Goal: Task Accomplishment & Management: Manage account settings

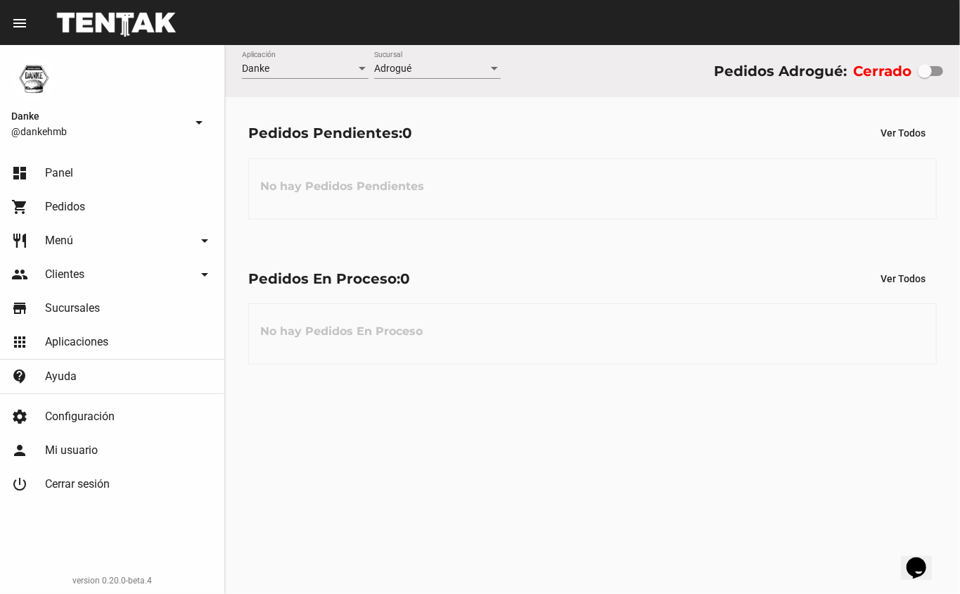
click at [41, 222] on link "shopping_cart Pedidos" at bounding box center [112, 207] width 224 height 34
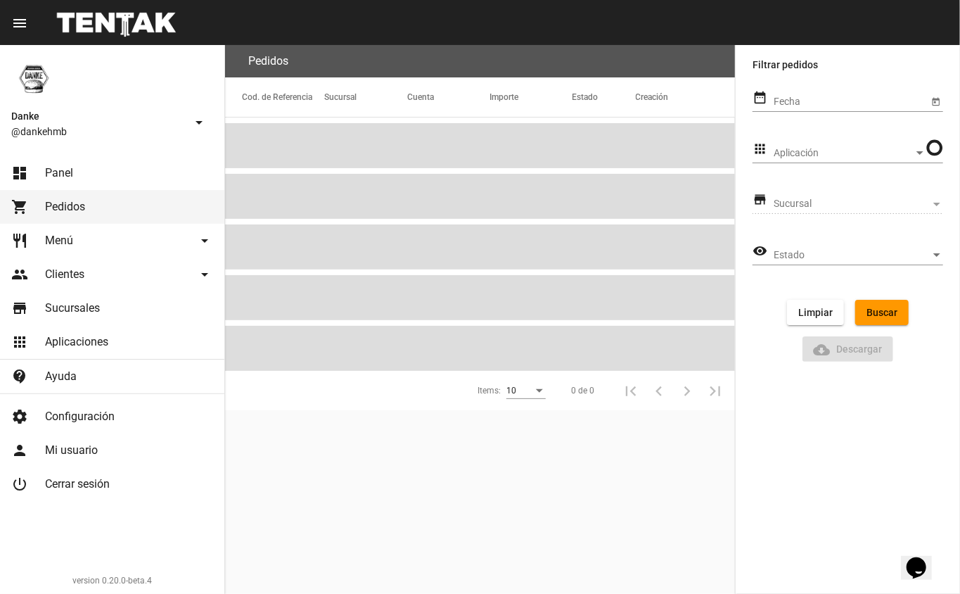
click at [48, 238] on span "Menú" at bounding box center [59, 241] width 28 height 14
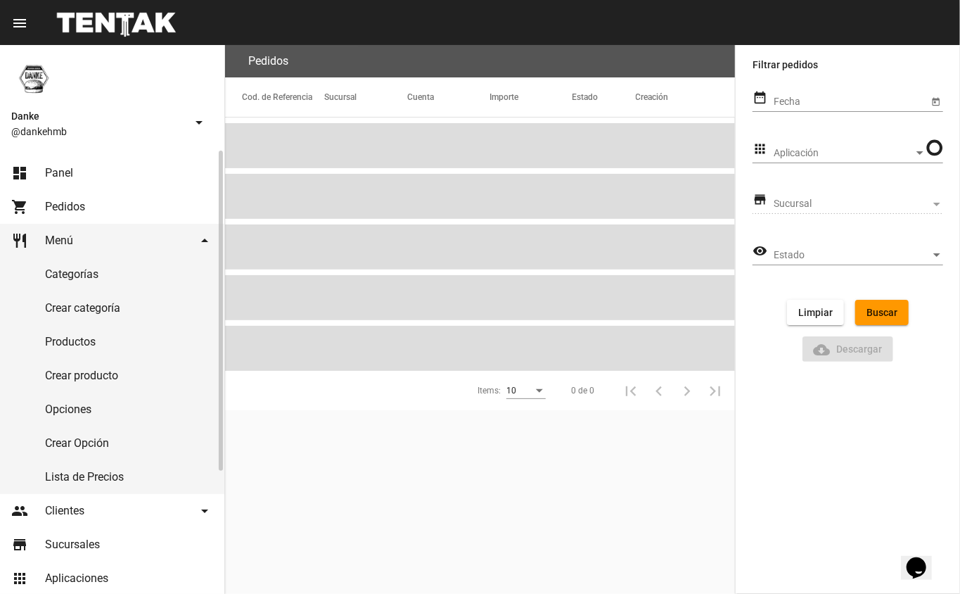
click at [42, 342] on link "Productos" at bounding box center [112, 342] width 224 height 34
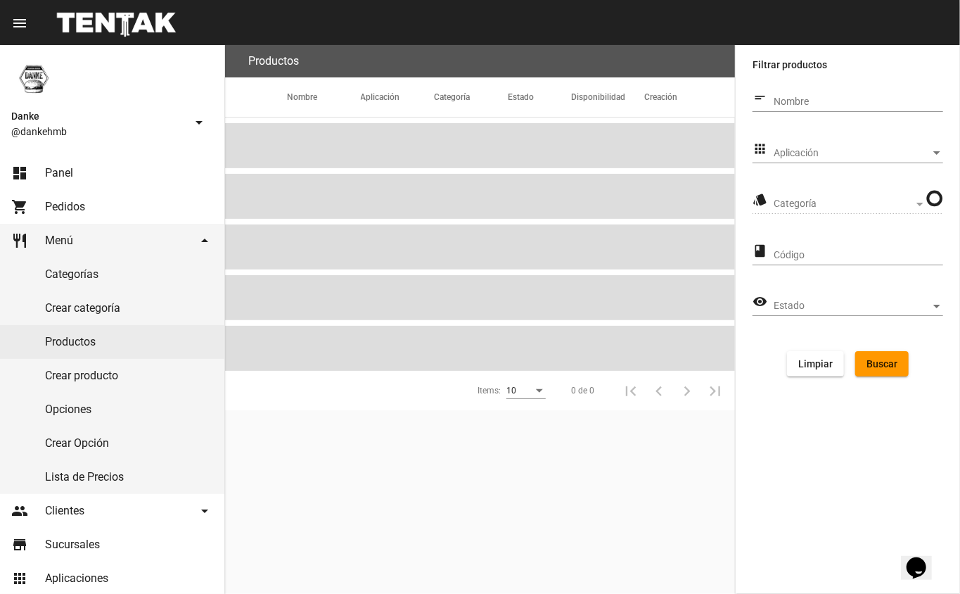
click at [802, 149] on span "Aplicación" at bounding box center [852, 153] width 157 height 11
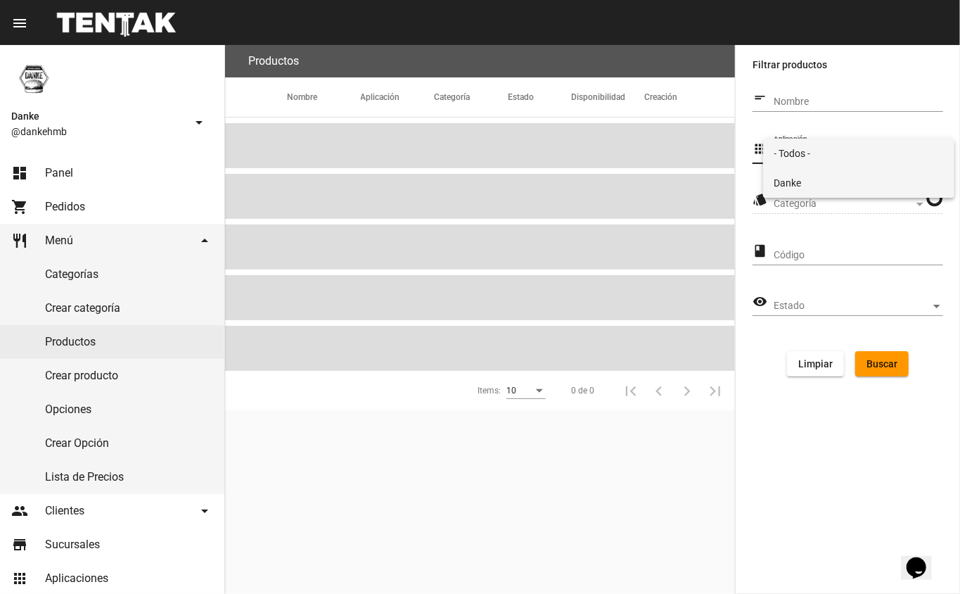
click at [772, 190] on mat-option "Danke" at bounding box center [859, 183] width 192 height 30
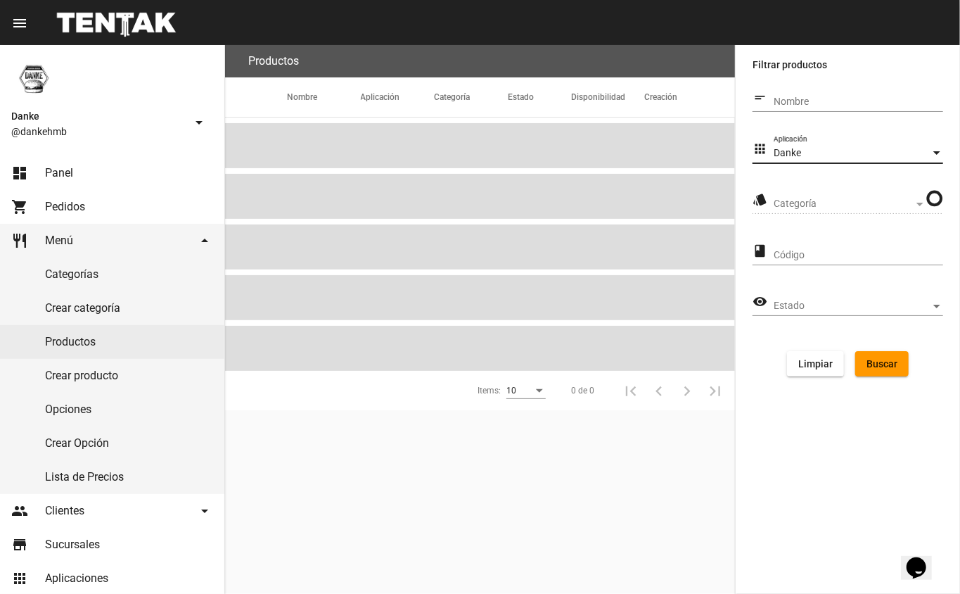
click at [793, 203] on span "Categoría" at bounding box center [844, 203] width 140 height 11
click at [779, 203] on span "Categoría" at bounding box center [852, 203] width 157 height 11
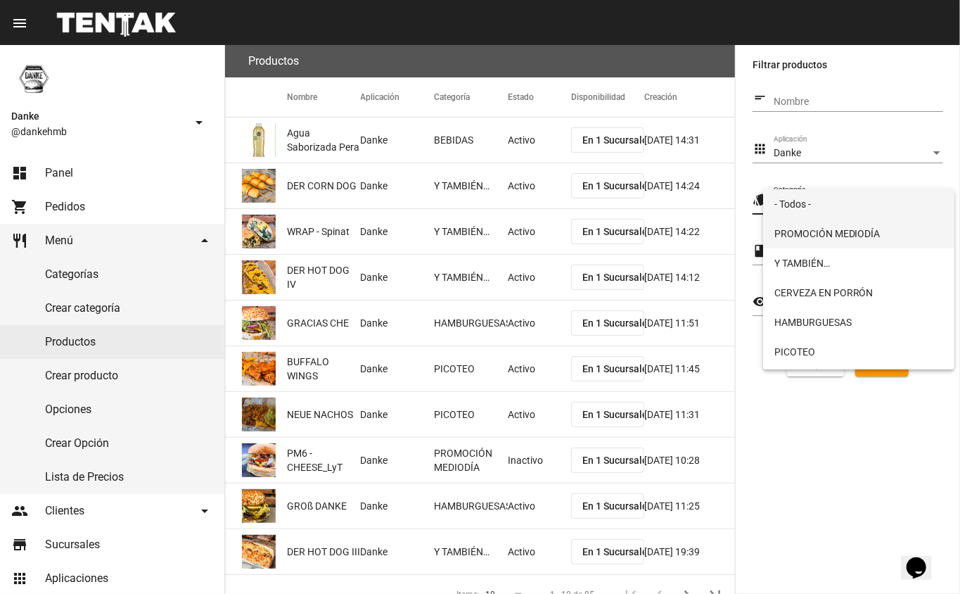
click at [793, 239] on span "PROMOCIÓN MEDIODÍA" at bounding box center [859, 234] width 170 height 30
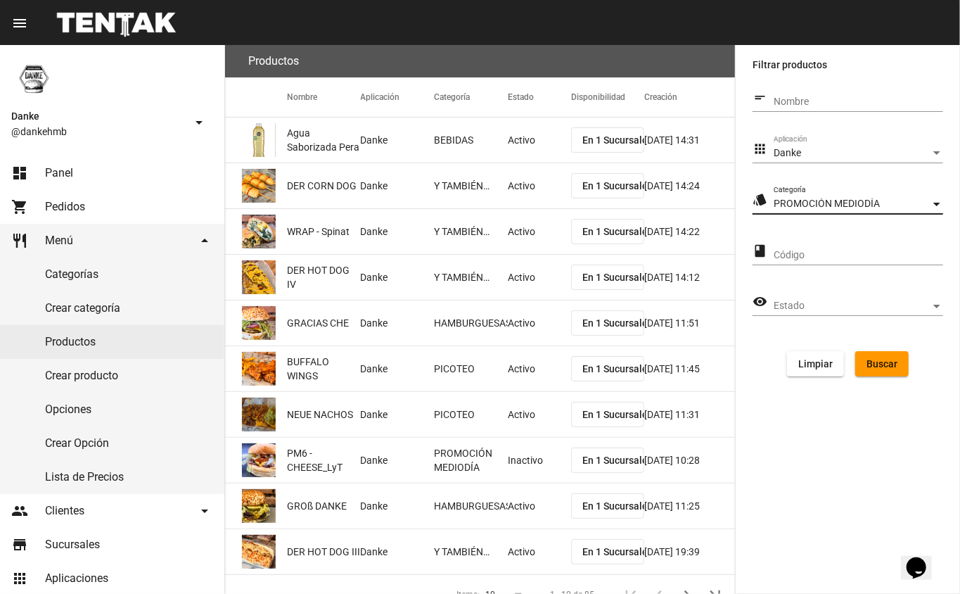
click at [879, 359] on span "Buscar" at bounding box center [882, 363] width 31 height 11
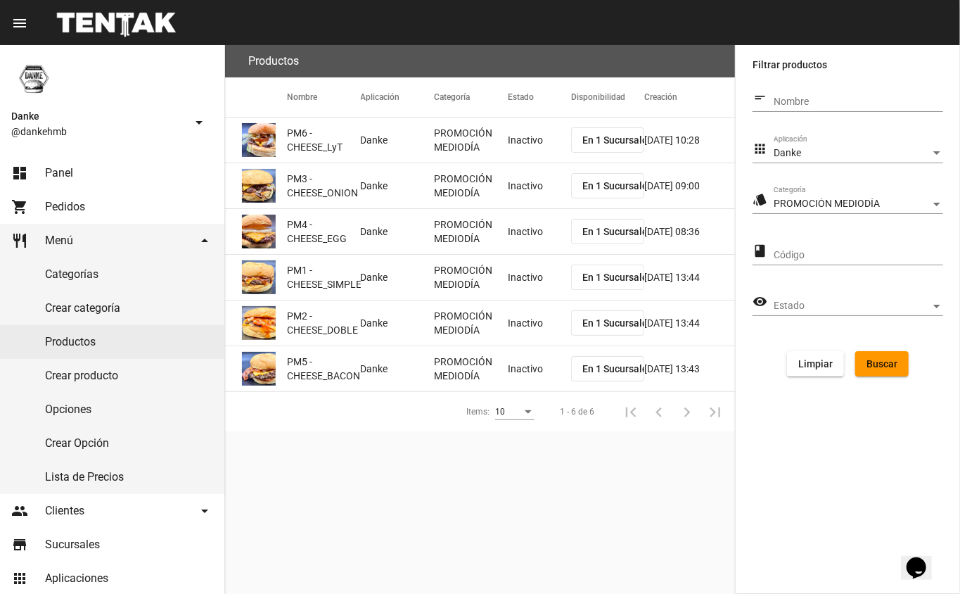
click at [525, 148] on mat-cell "Inactivo" at bounding box center [539, 139] width 63 height 45
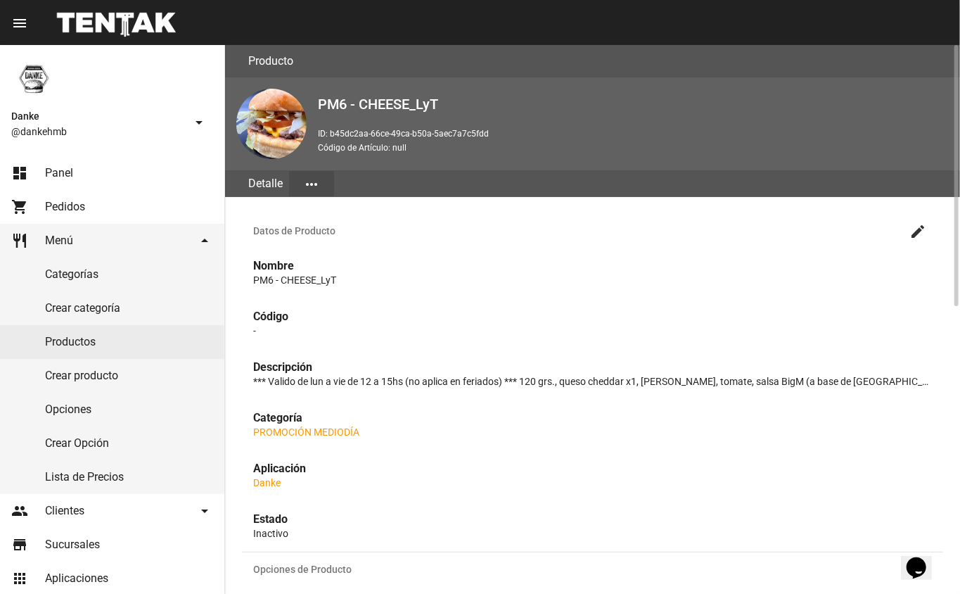
click at [913, 225] on mat-icon "create" at bounding box center [918, 231] width 17 height 17
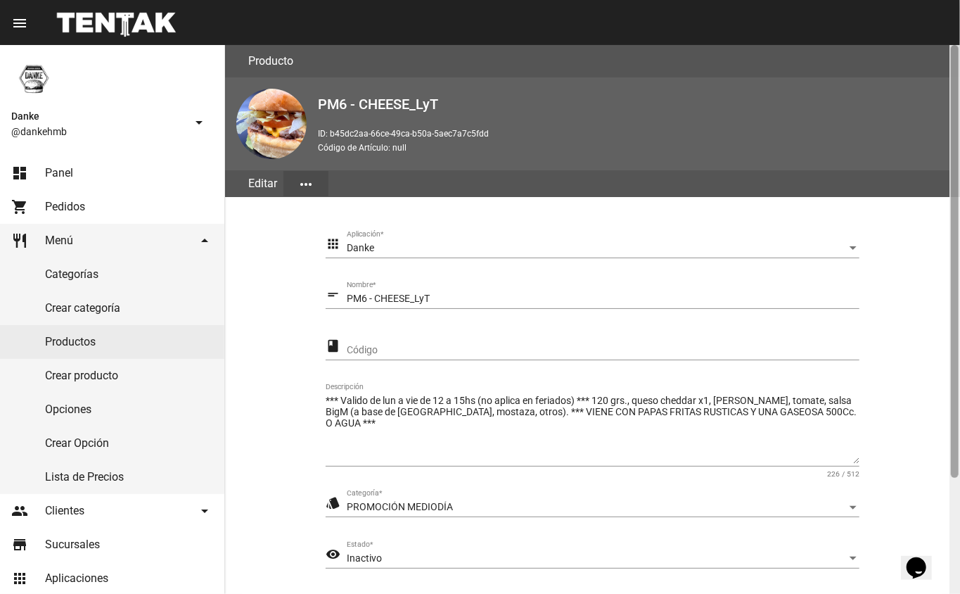
click at [951, 515] on div at bounding box center [955, 319] width 11 height 549
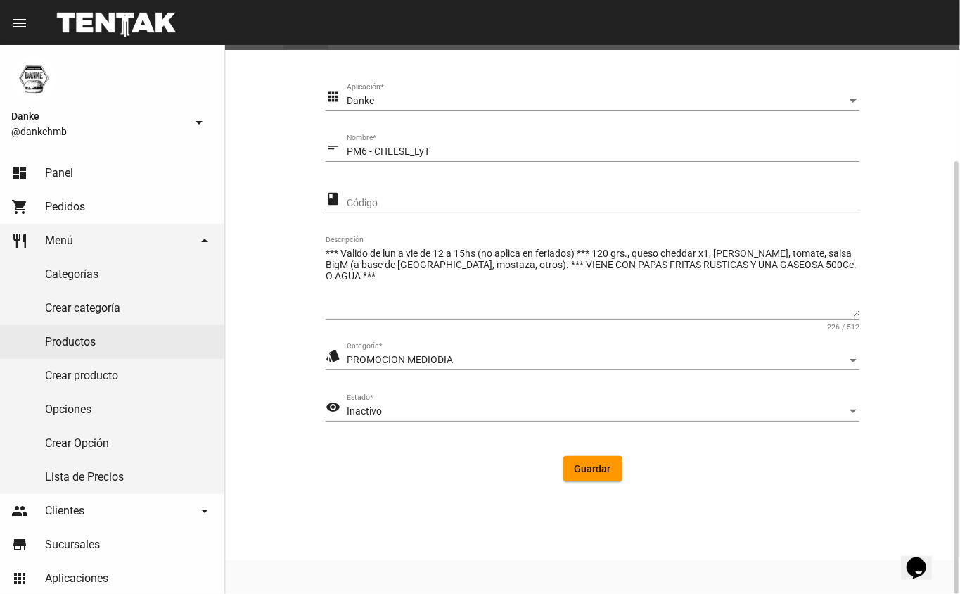
click at [454, 411] on div "Inactivo" at bounding box center [597, 411] width 500 height 11
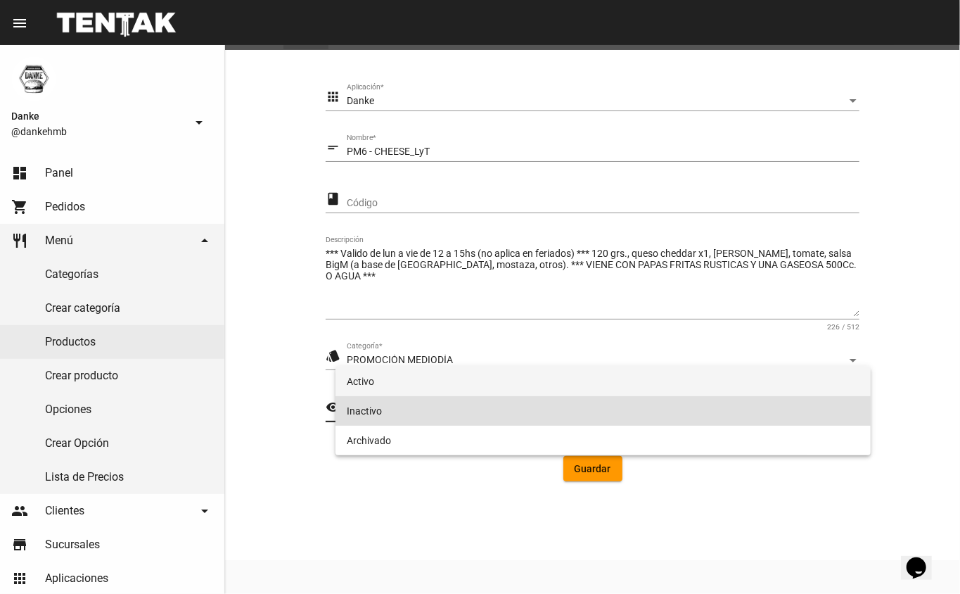
click at [454, 386] on span "Activo" at bounding box center [603, 381] width 513 height 30
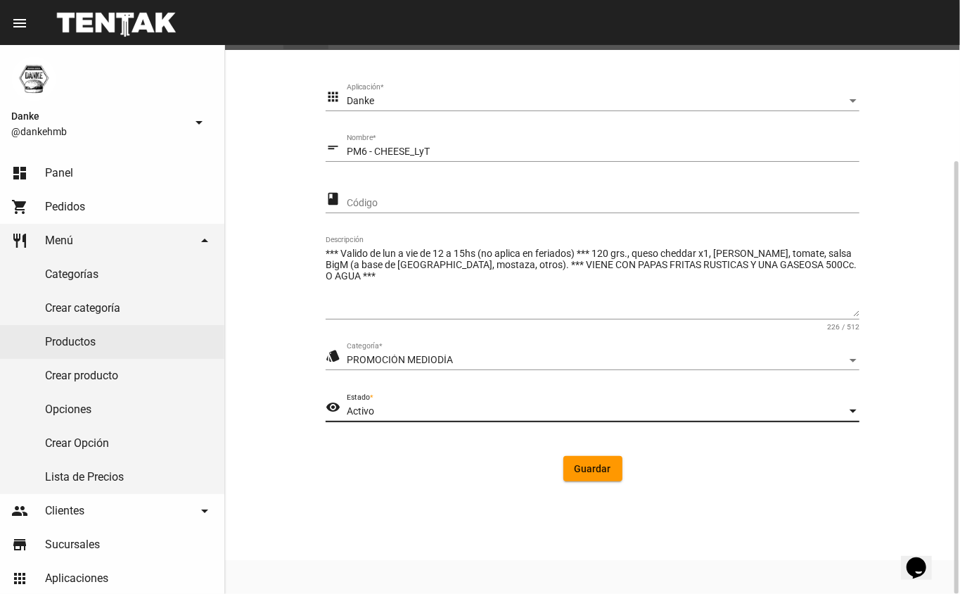
click at [598, 468] on span "Guardar" at bounding box center [593, 468] width 37 height 11
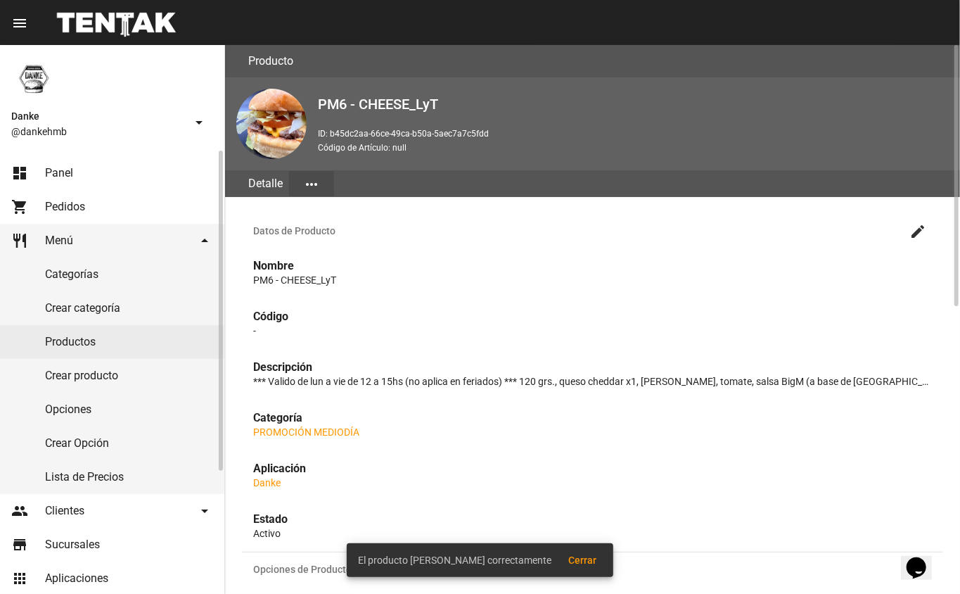
click at [75, 341] on link "Productos" at bounding box center [112, 342] width 224 height 34
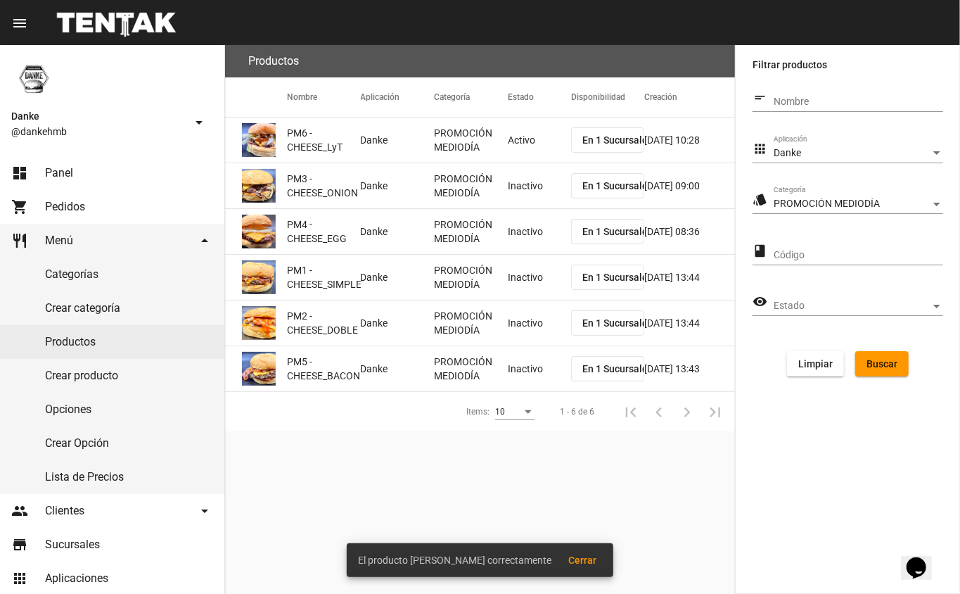
click at [513, 195] on mat-cell "Inactivo" at bounding box center [539, 185] width 63 height 45
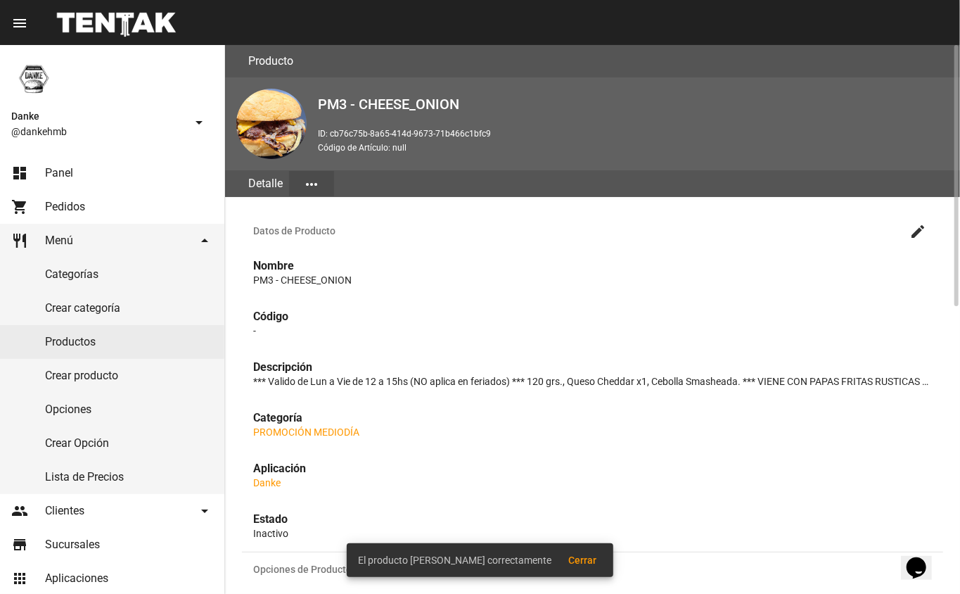
click at [914, 229] on mat-icon "create" at bounding box center [918, 231] width 17 height 17
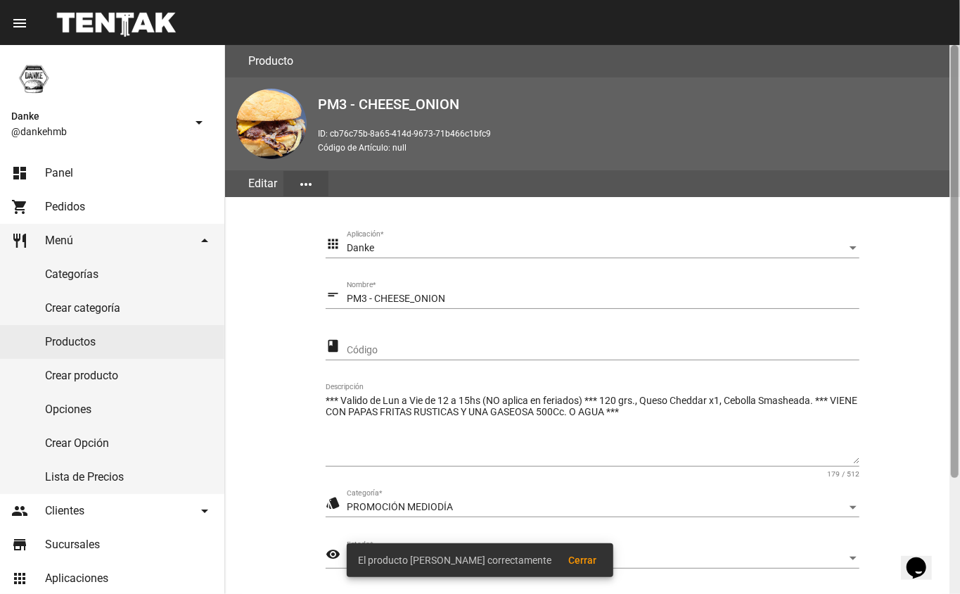
click at [950, 506] on div at bounding box center [955, 319] width 11 height 549
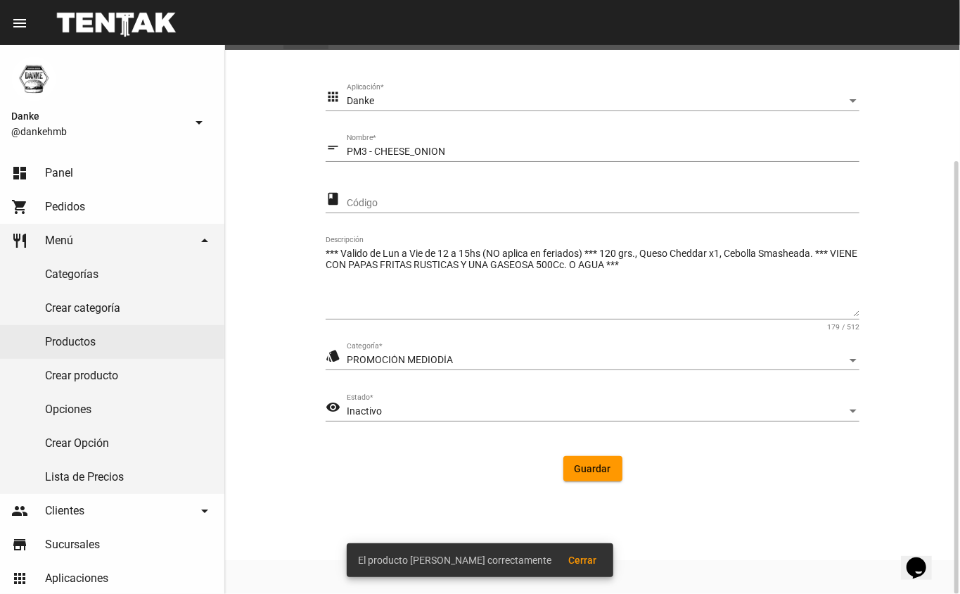
click at [389, 406] on div "Inactivo" at bounding box center [597, 411] width 500 height 11
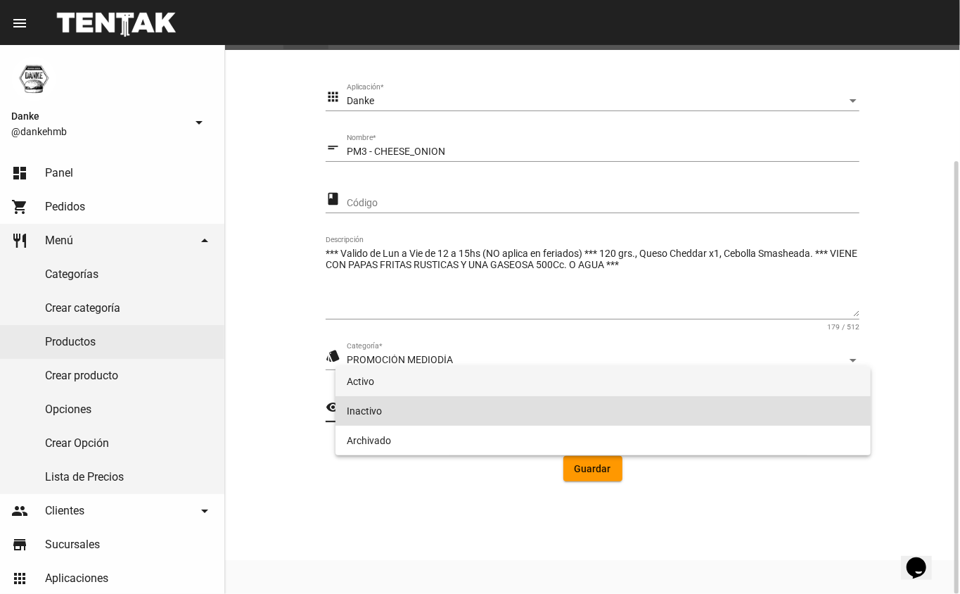
click at [347, 384] on span "Activo" at bounding box center [603, 381] width 513 height 30
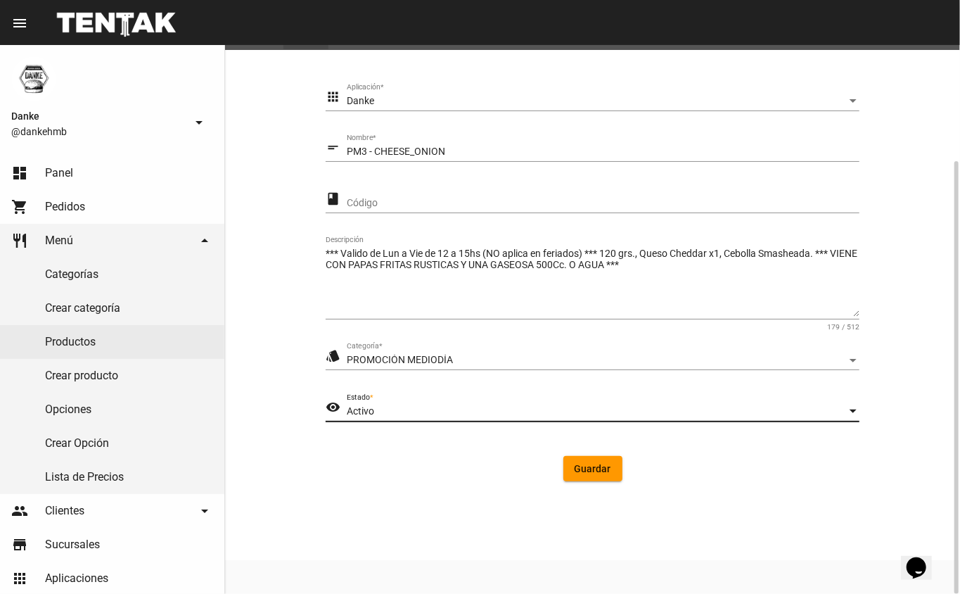
click at [580, 464] on span "Guardar" at bounding box center [593, 468] width 37 height 11
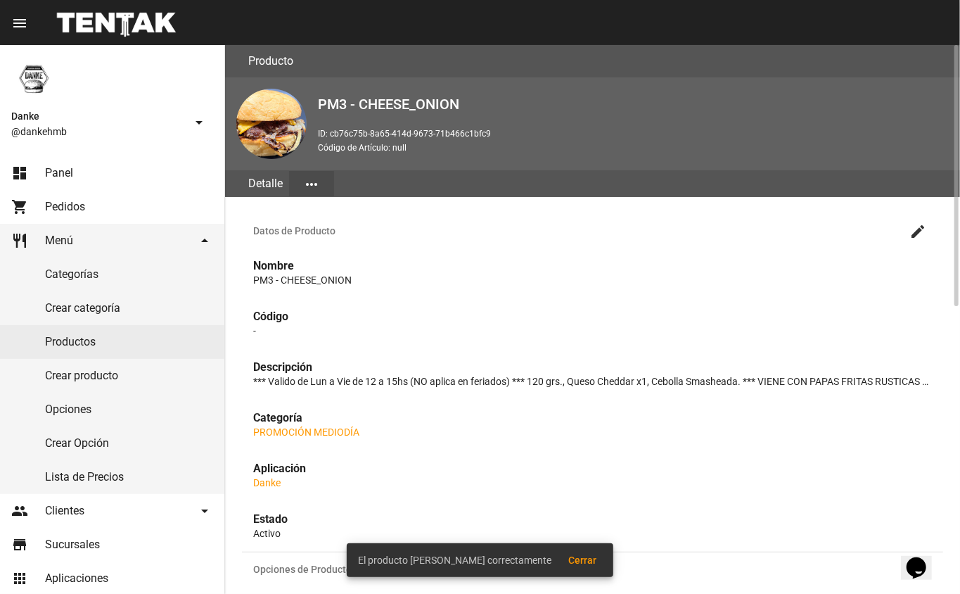
click at [84, 344] on link "Productos" at bounding box center [112, 342] width 224 height 34
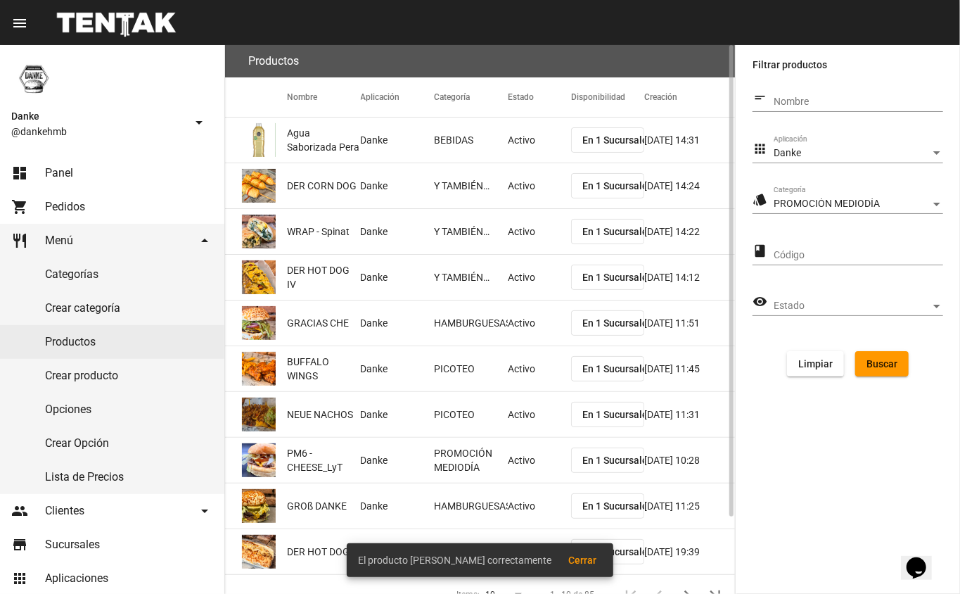
click at [884, 355] on button "Buscar" at bounding box center [881, 363] width 53 height 25
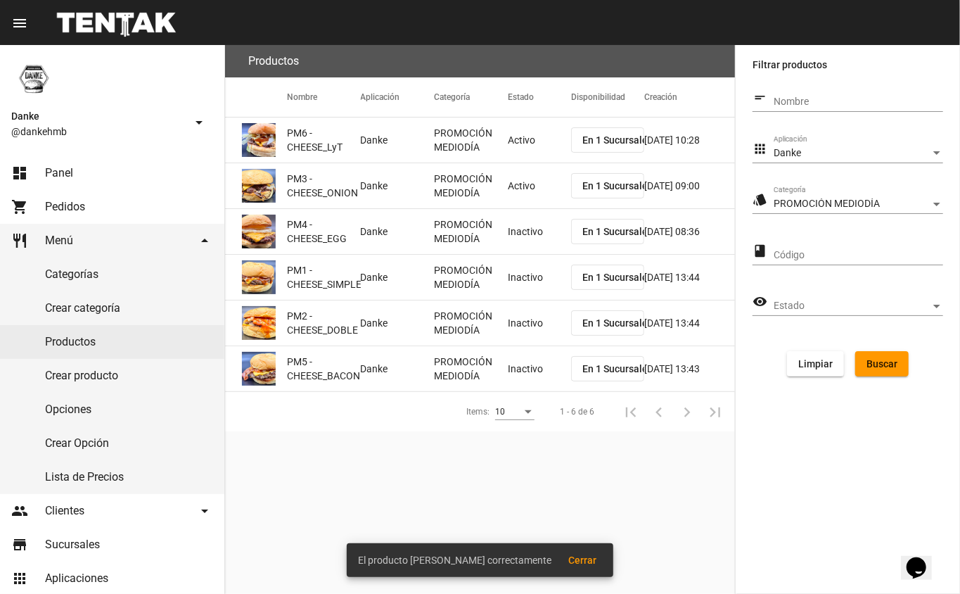
click at [513, 234] on mat-cell "Inactivo" at bounding box center [539, 231] width 63 height 45
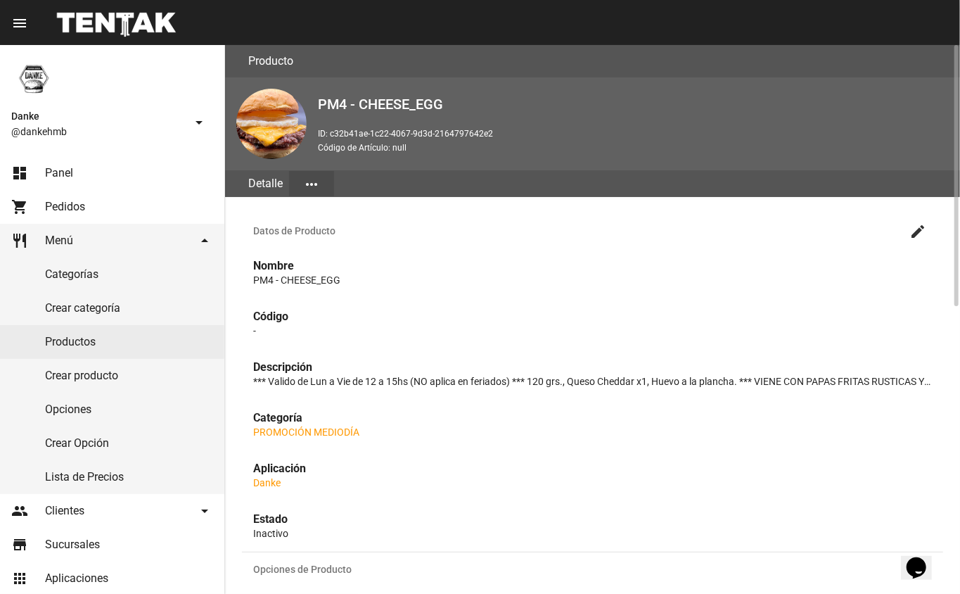
click at [921, 236] on mat-icon "create" at bounding box center [918, 231] width 17 height 17
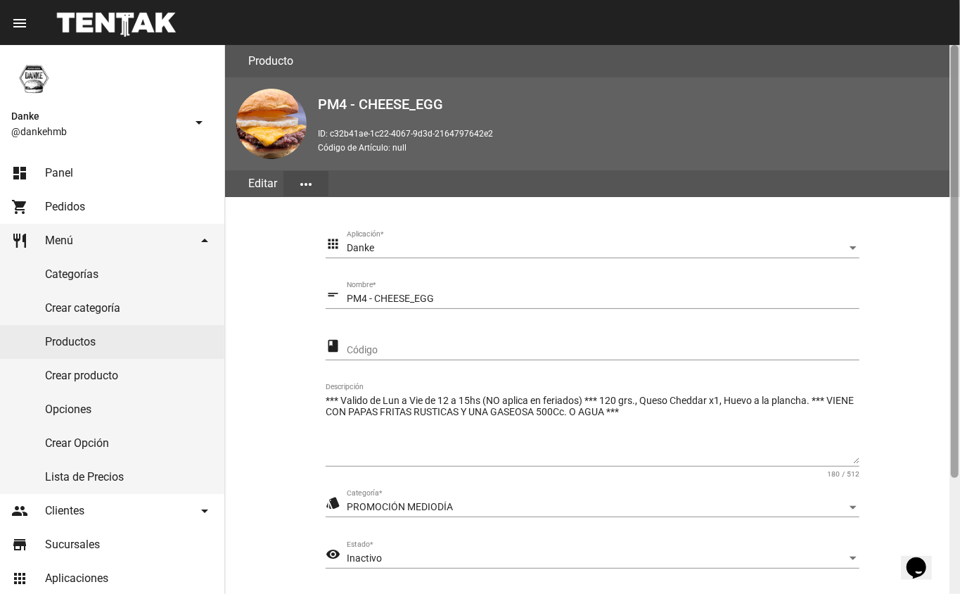
click at [955, 493] on div at bounding box center [955, 319] width 11 height 549
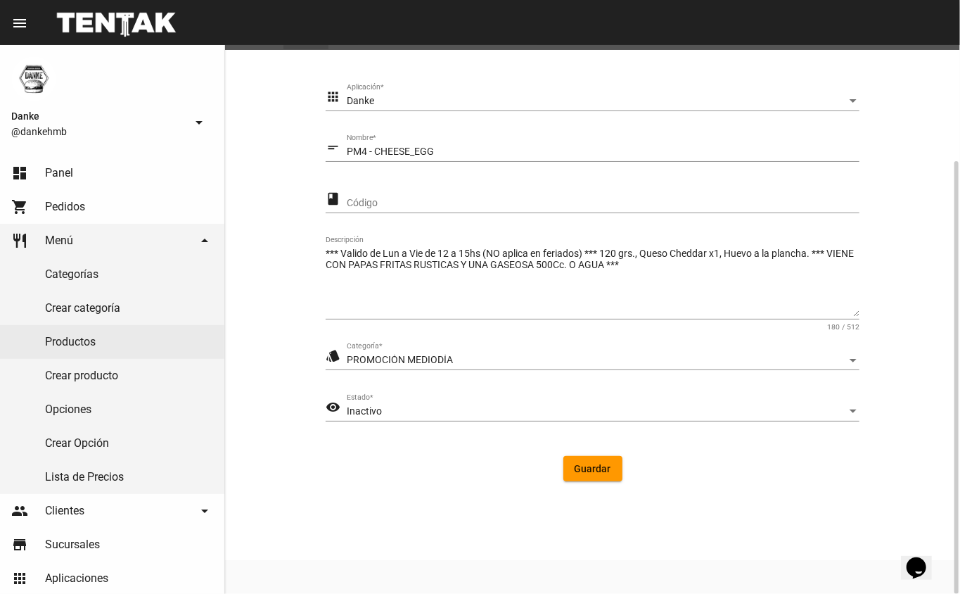
click at [358, 407] on span "Inactivo" at bounding box center [364, 410] width 35 height 11
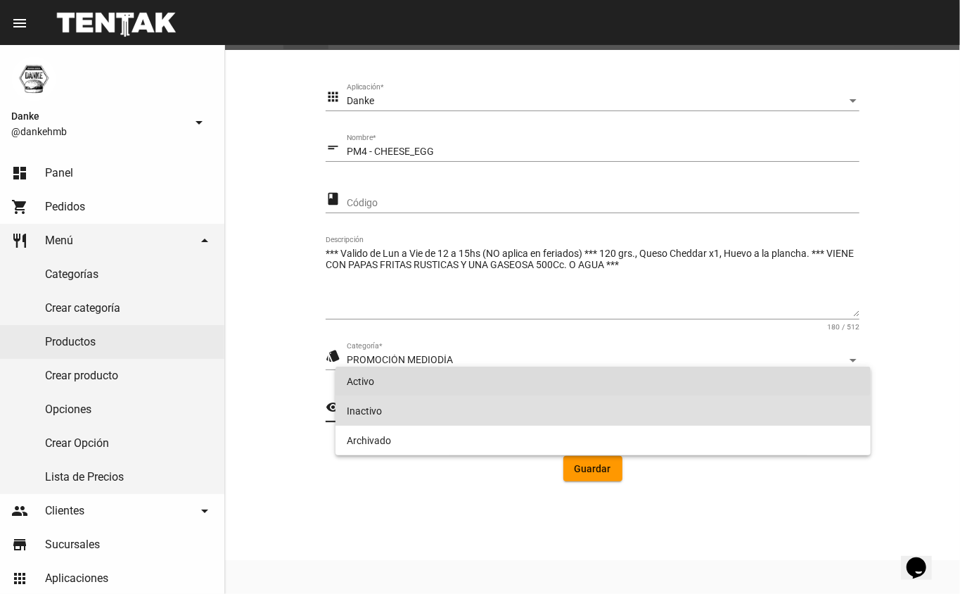
click at [357, 370] on span "Activo" at bounding box center [603, 381] width 513 height 30
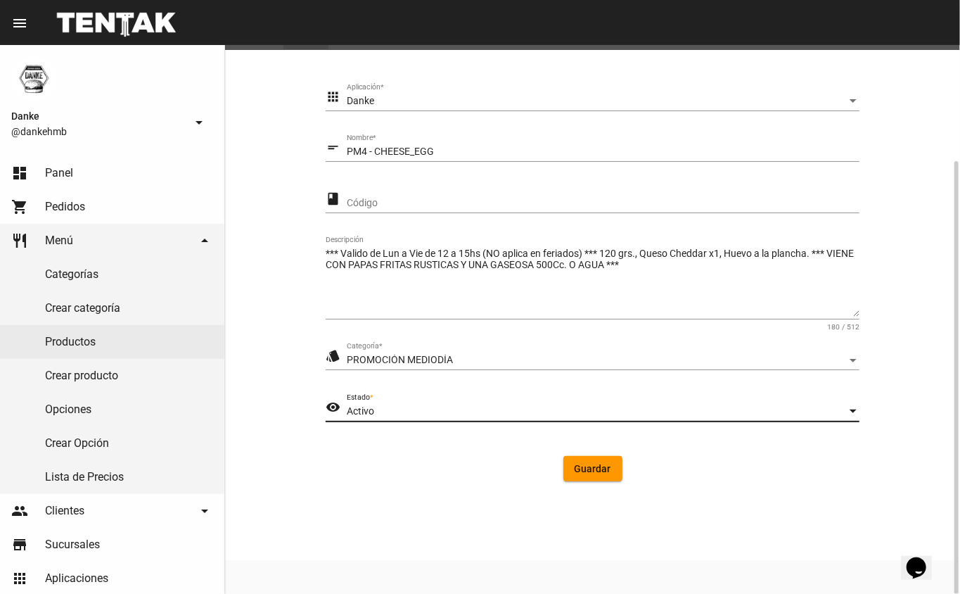
click at [582, 476] on button "Guardar" at bounding box center [592, 468] width 59 height 25
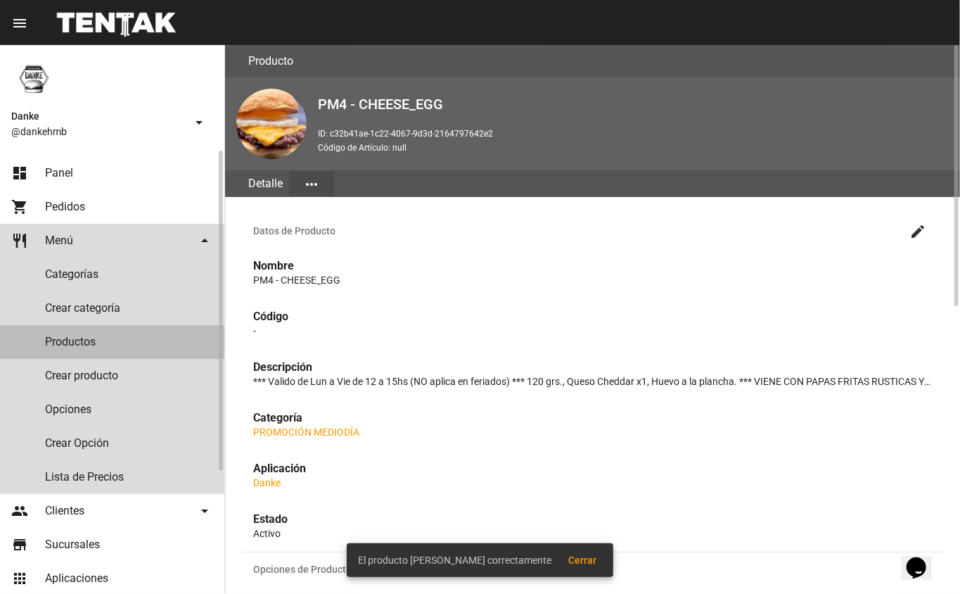
click at [51, 340] on link "Productos" at bounding box center [112, 342] width 224 height 34
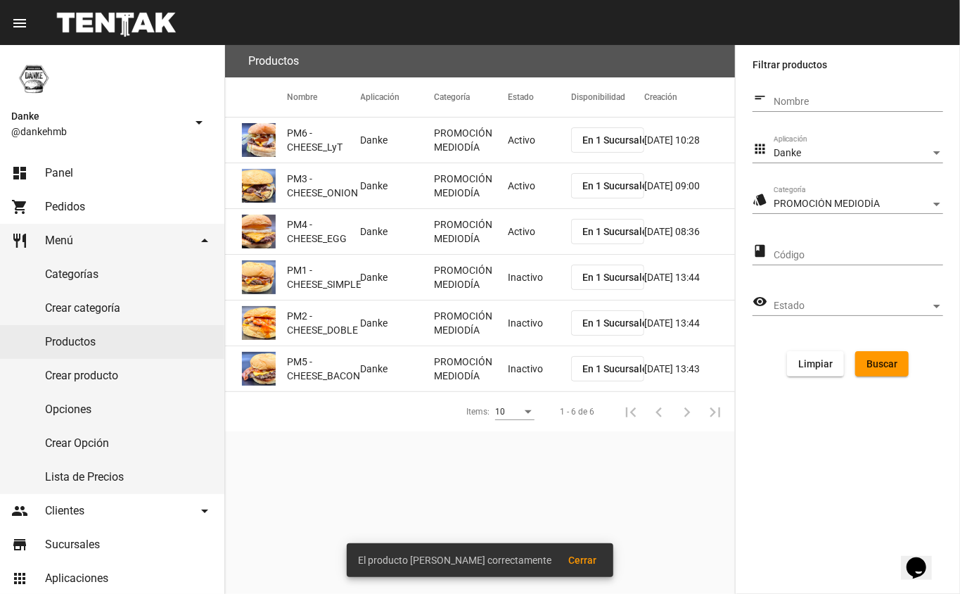
click at [530, 273] on mat-cell "Inactivo" at bounding box center [539, 277] width 63 height 45
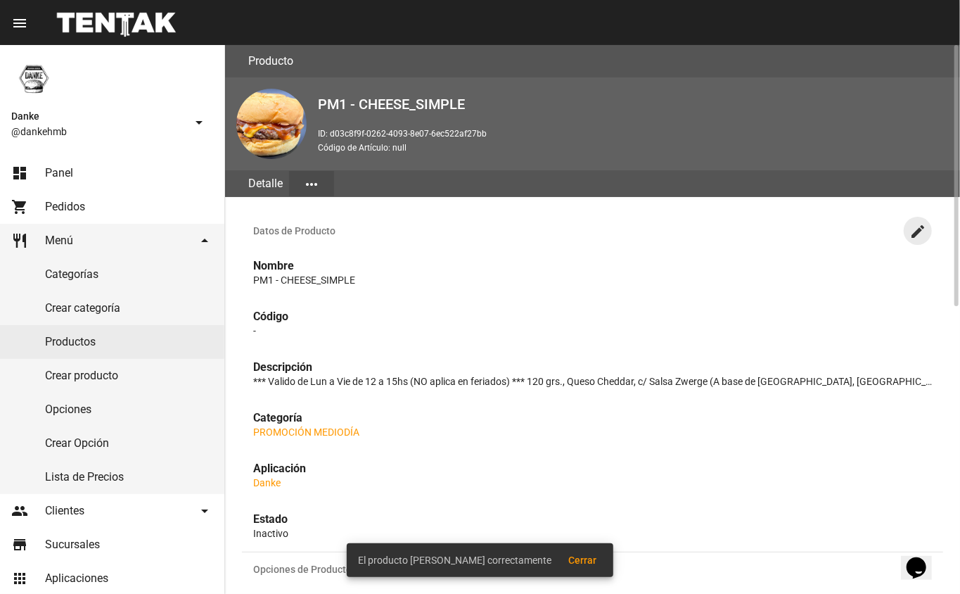
click at [921, 231] on mat-icon "create" at bounding box center [918, 231] width 17 height 17
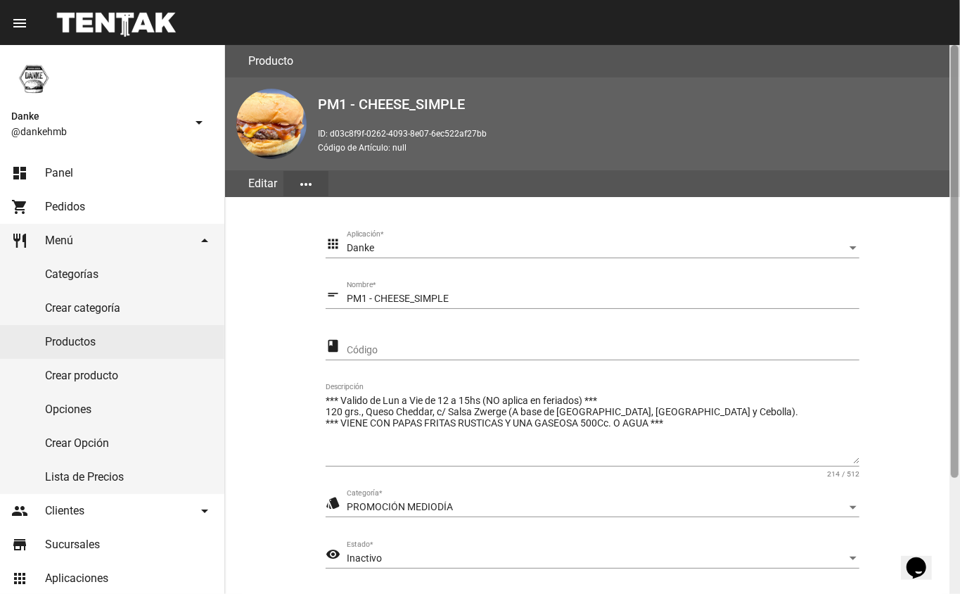
click at [954, 519] on div at bounding box center [955, 319] width 11 height 549
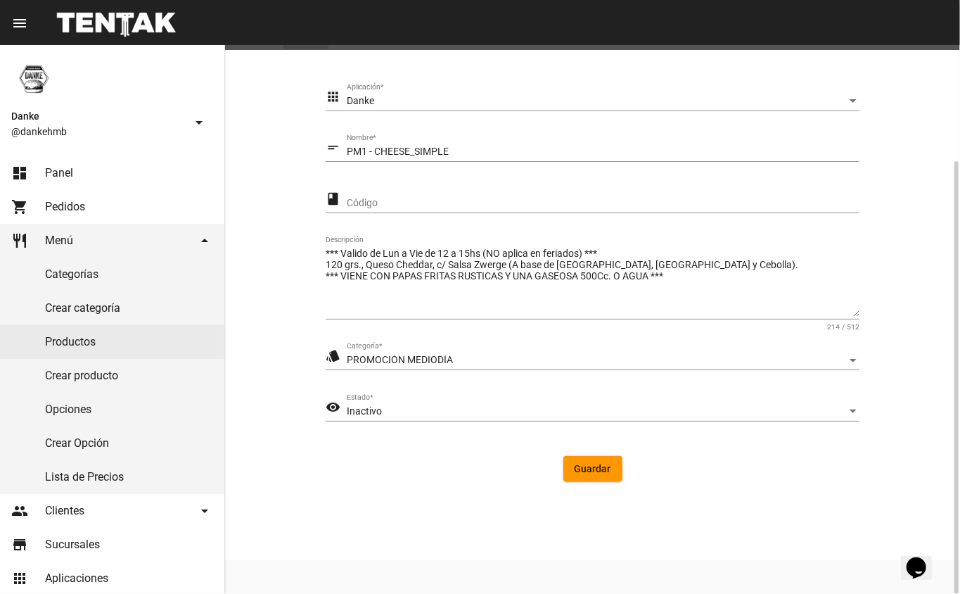
click at [362, 412] on span "Inactivo" at bounding box center [364, 410] width 35 height 11
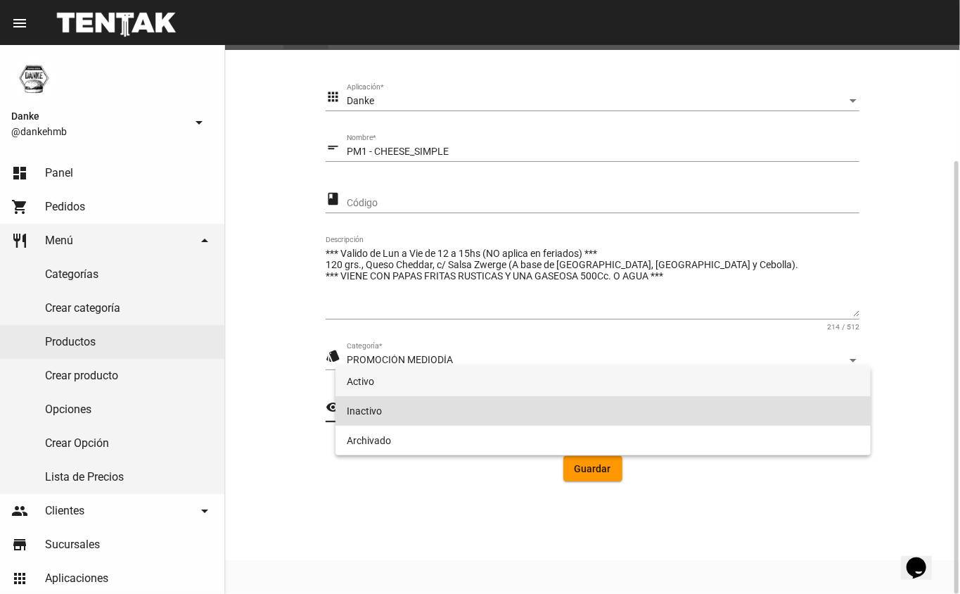
click at [356, 381] on span "Activo" at bounding box center [603, 381] width 513 height 30
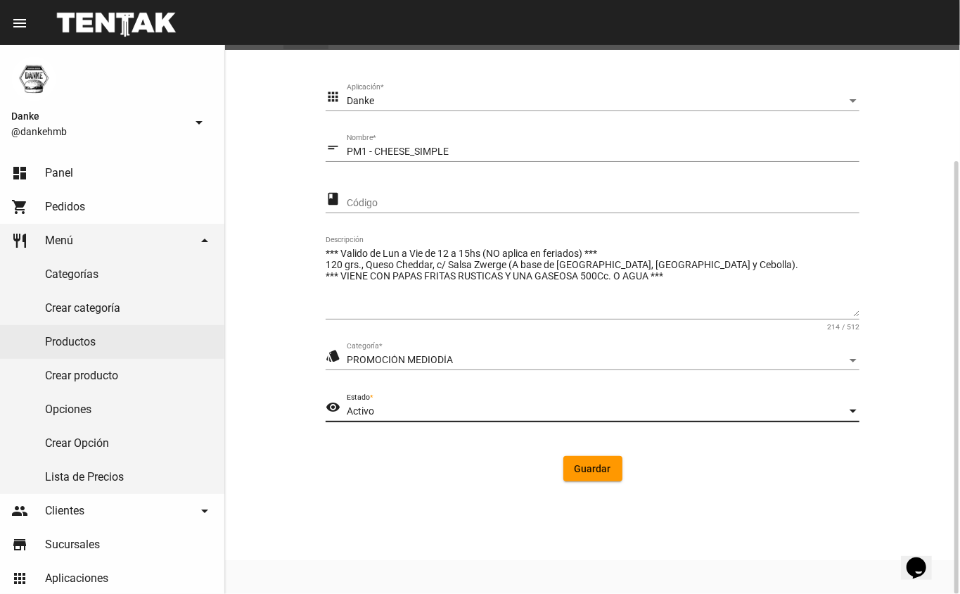
click at [580, 470] on span "Guardar" at bounding box center [593, 468] width 37 height 11
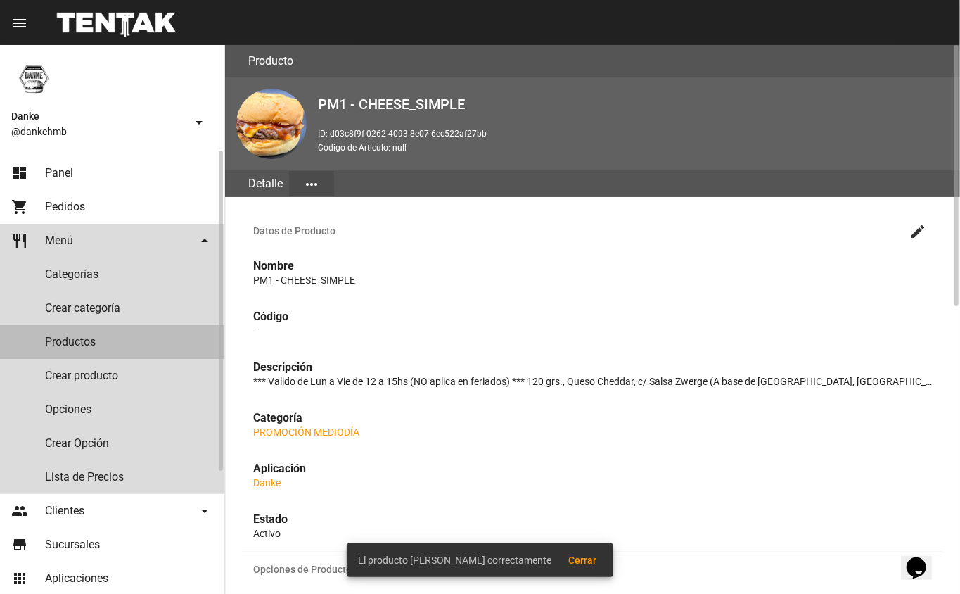
click at [65, 340] on link "Productos" at bounding box center [112, 342] width 224 height 34
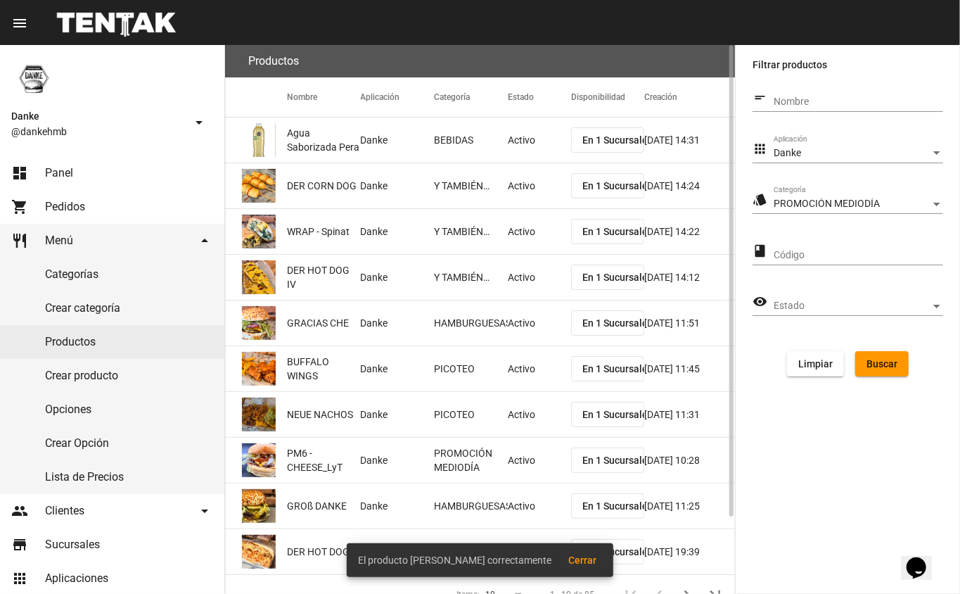
click at [892, 364] on span "Buscar" at bounding box center [882, 363] width 31 height 11
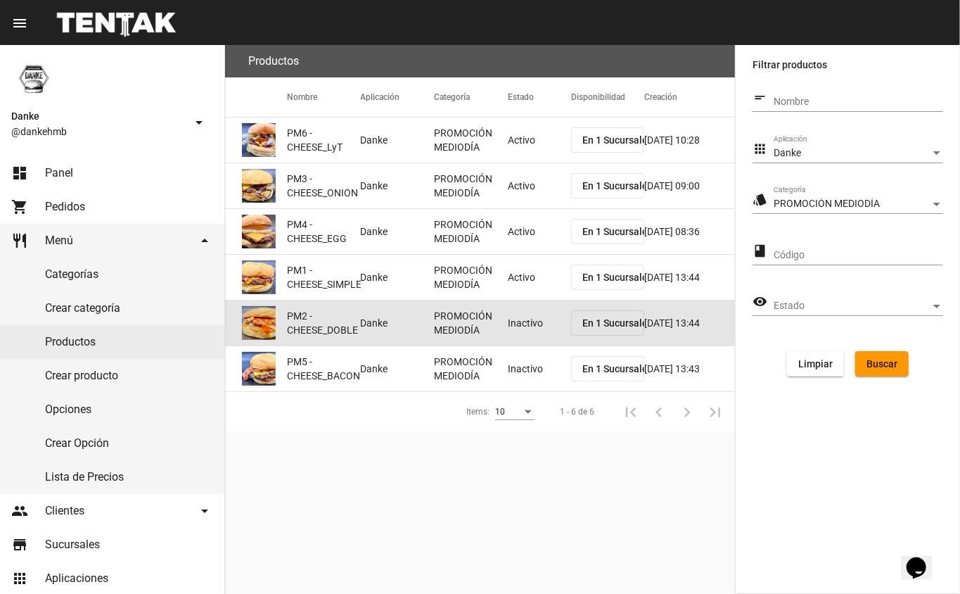
click at [532, 325] on mat-cell "Inactivo" at bounding box center [539, 322] width 63 height 45
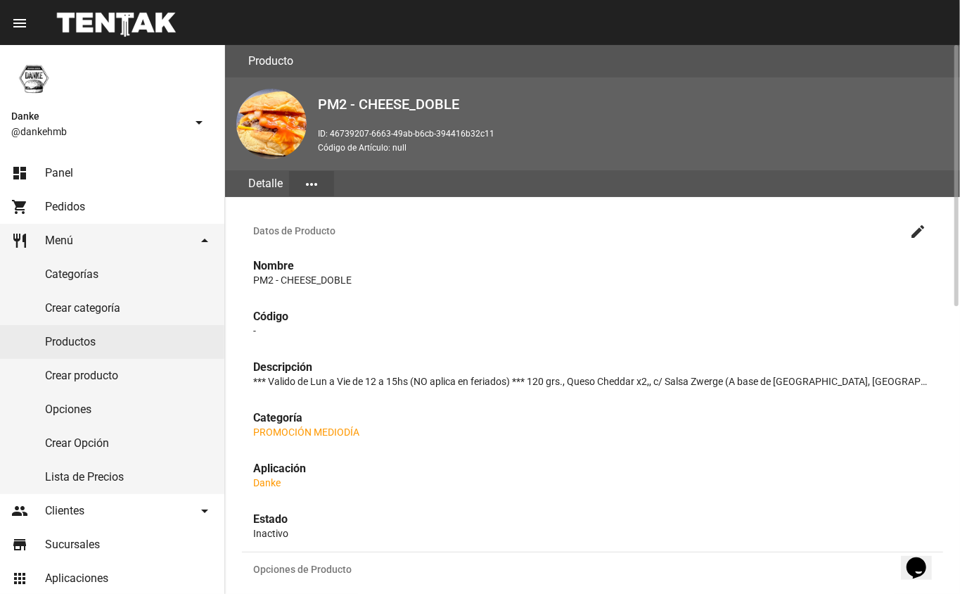
click at [918, 229] on mat-icon "create" at bounding box center [918, 231] width 17 height 17
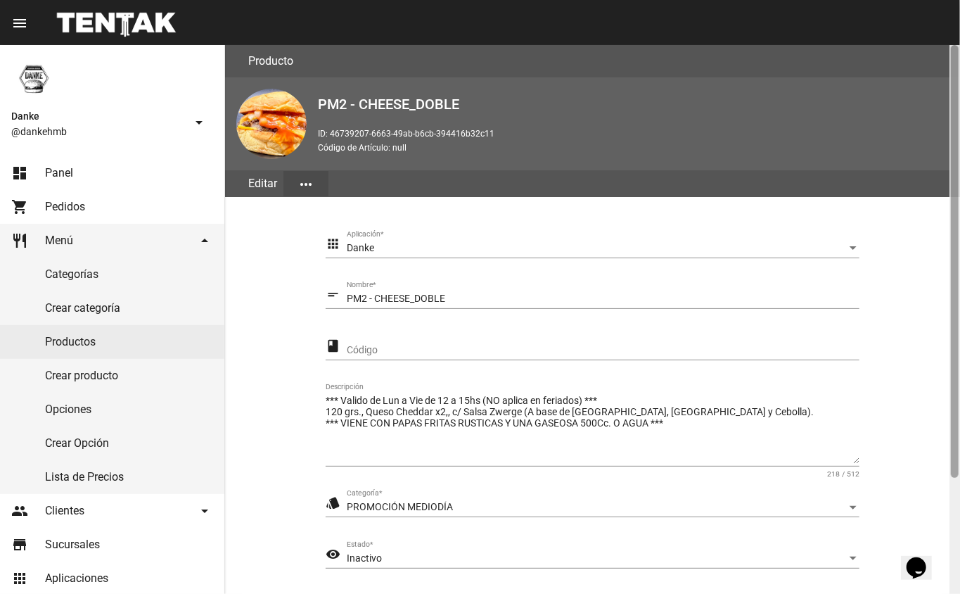
click at [952, 516] on div at bounding box center [955, 319] width 11 height 549
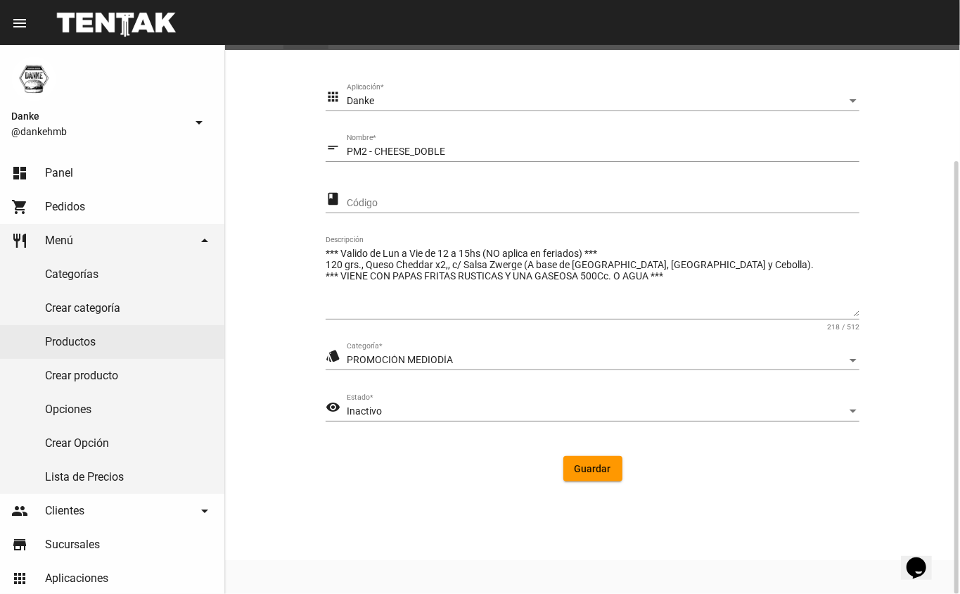
click at [390, 408] on div "Inactivo" at bounding box center [597, 411] width 500 height 11
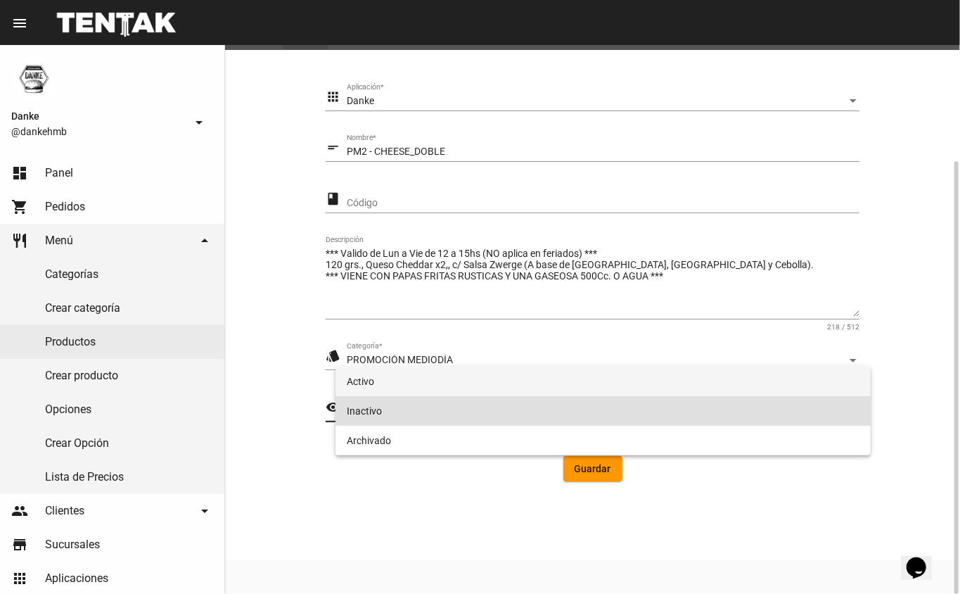
click at [392, 385] on span "Activo" at bounding box center [603, 381] width 513 height 30
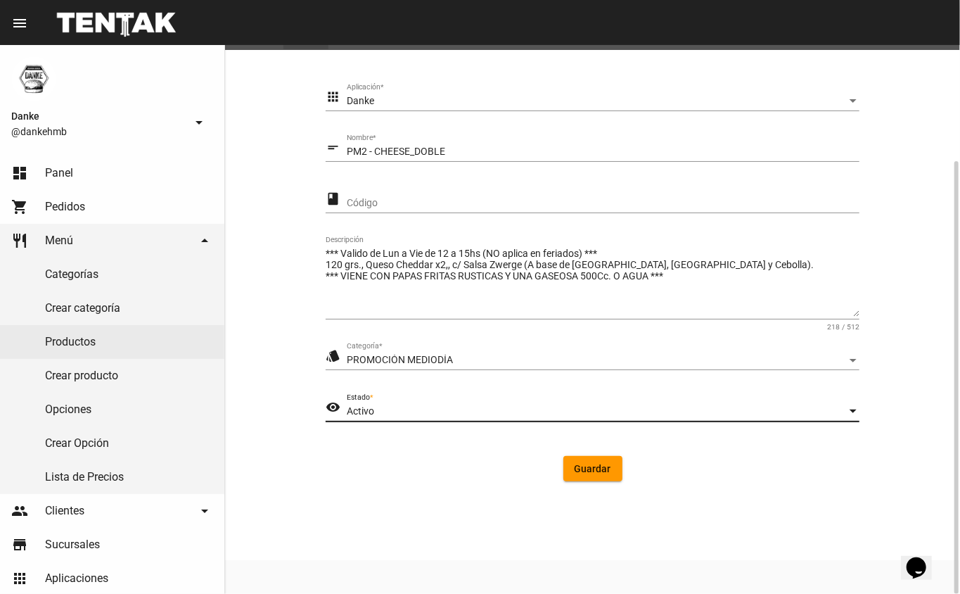
click at [592, 467] on span "Guardar" at bounding box center [593, 468] width 37 height 11
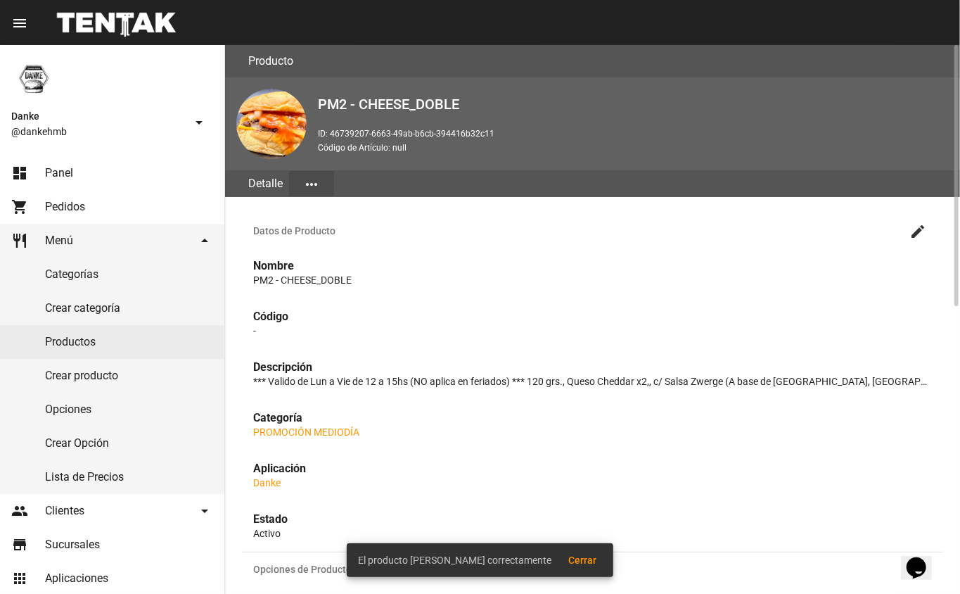
click at [86, 345] on link "Productos" at bounding box center [112, 342] width 224 height 34
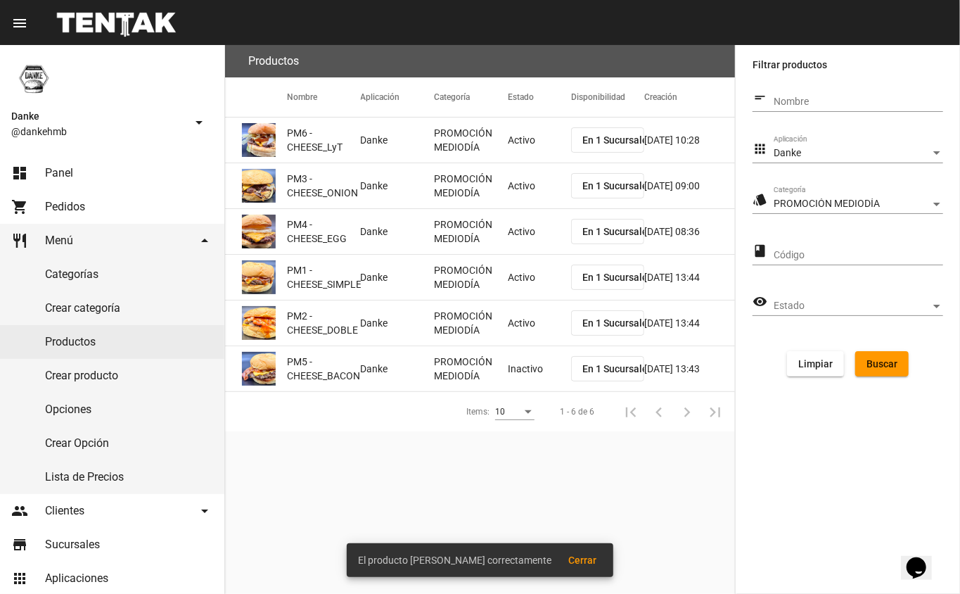
click at [502, 384] on mat-cell "PROMOCIÓN MEDIODÍA" at bounding box center [471, 368] width 74 height 45
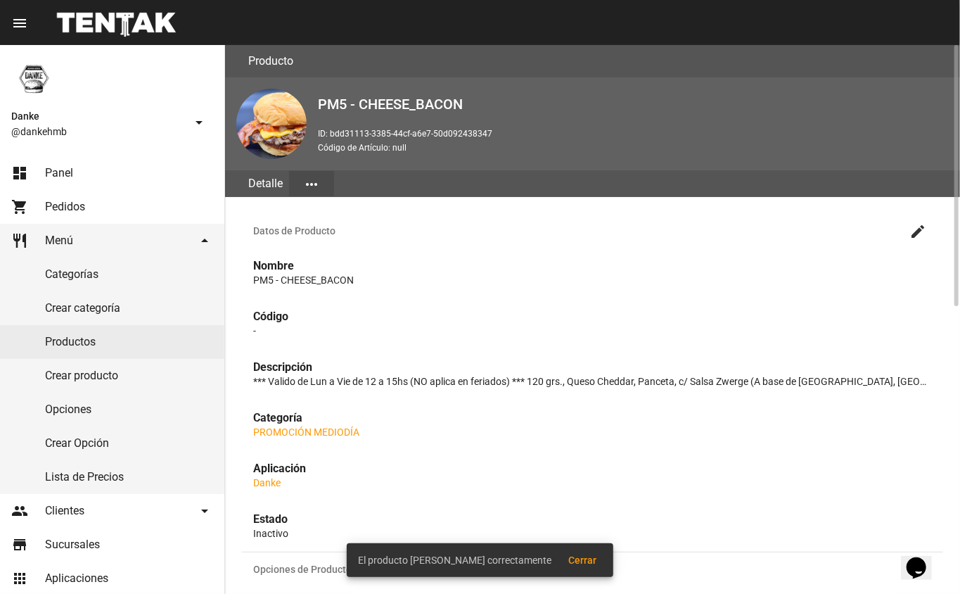
click at [924, 226] on mat-icon "create" at bounding box center [918, 231] width 17 height 17
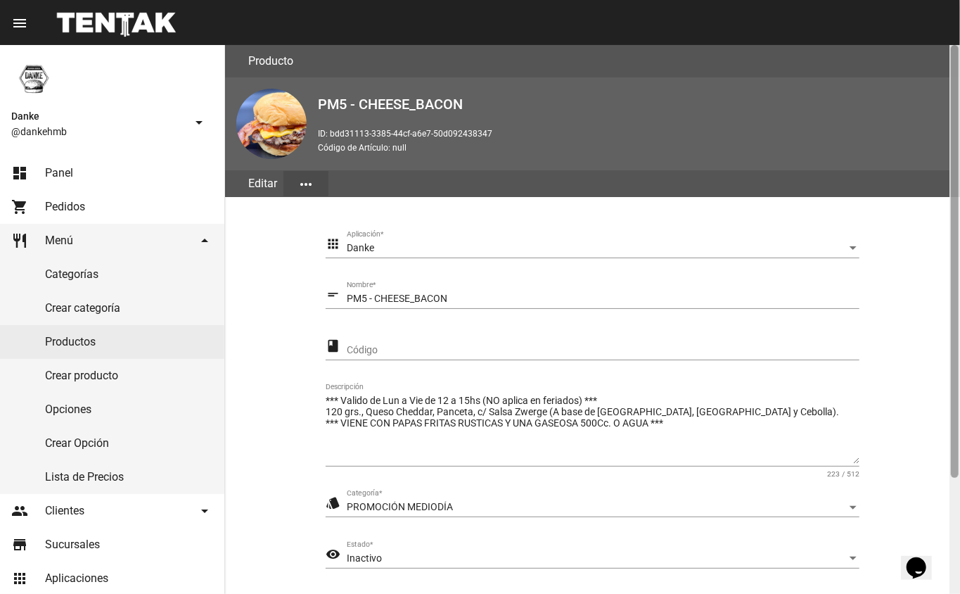
click at [955, 529] on div at bounding box center [955, 319] width 11 height 549
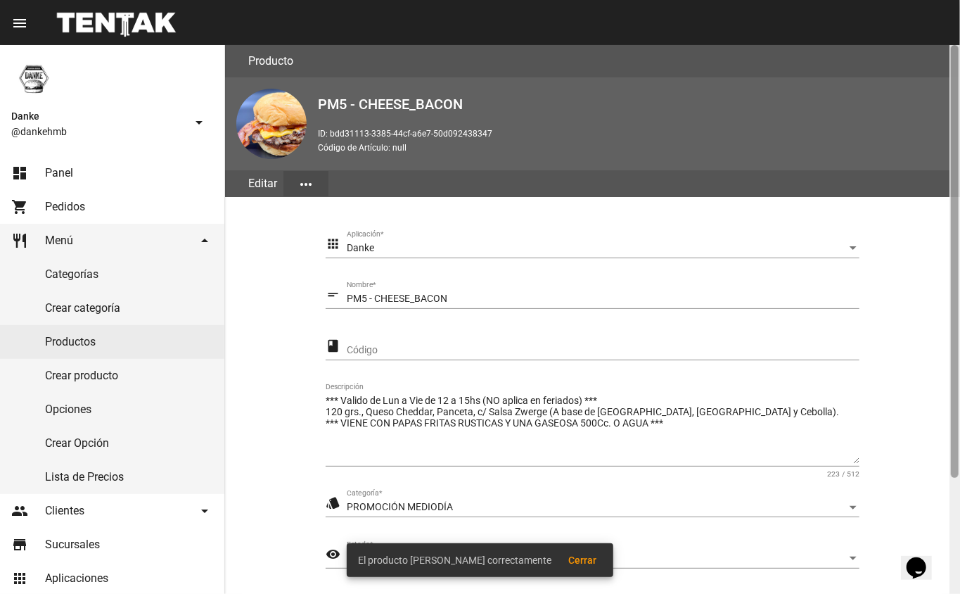
scroll to position [147, 0]
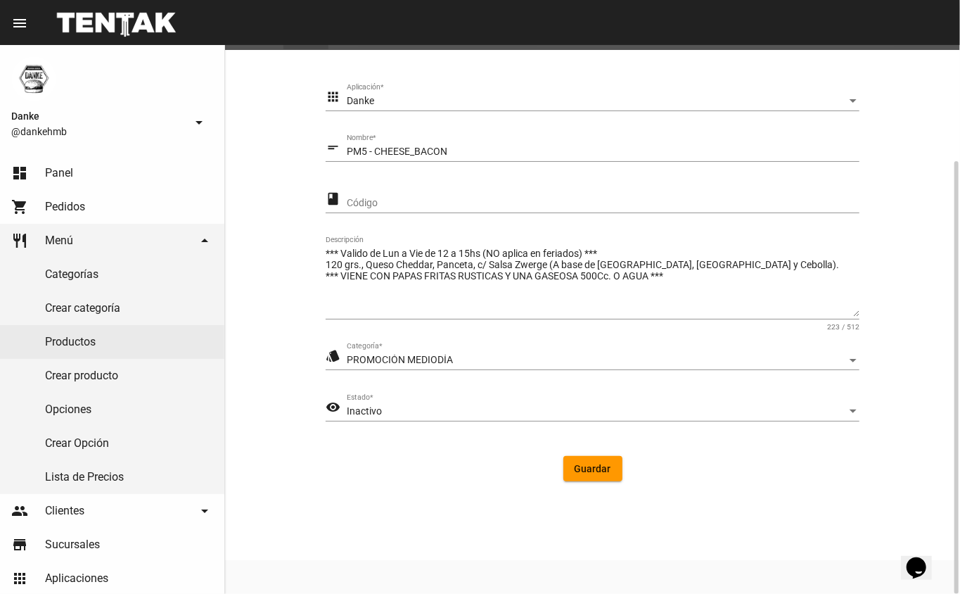
click at [405, 406] on div "Inactivo" at bounding box center [597, 411] width 500 height 11
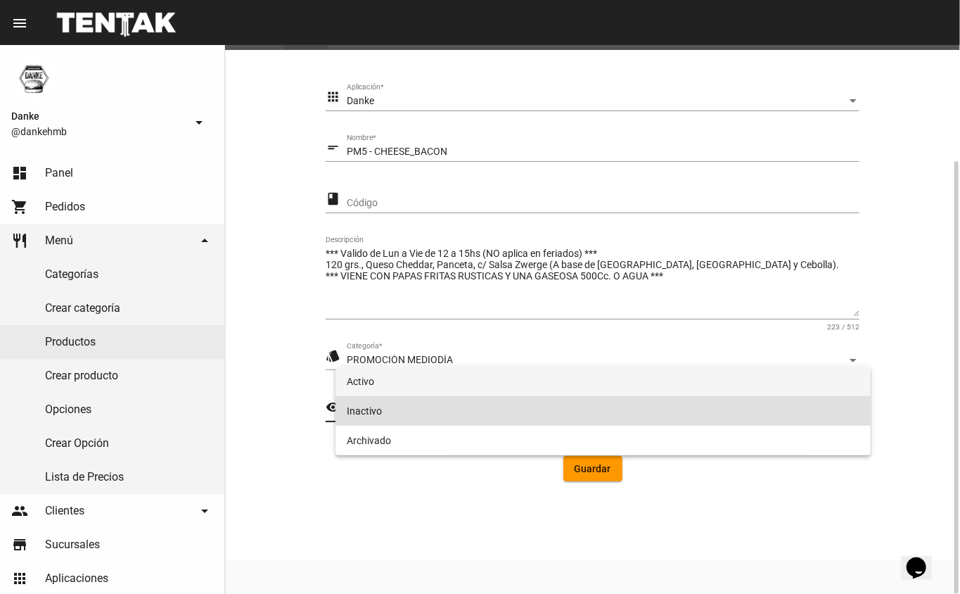
click at [426, 383] on span "Activo" at bounding box center [603, 381] width 513 height 30
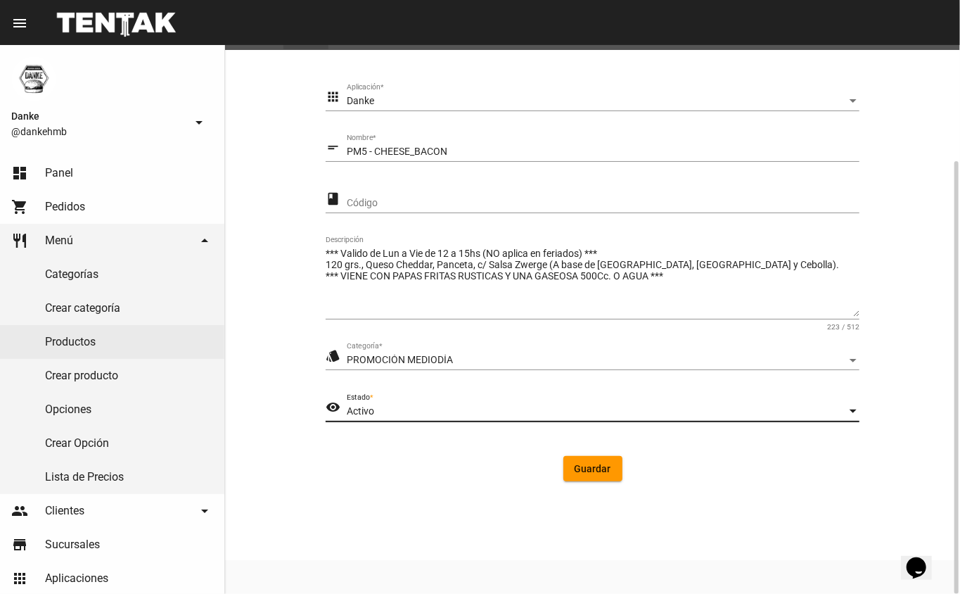
click at [581, 471] on span "Guardar" at bounding box center [593, 468] width 37 height 11
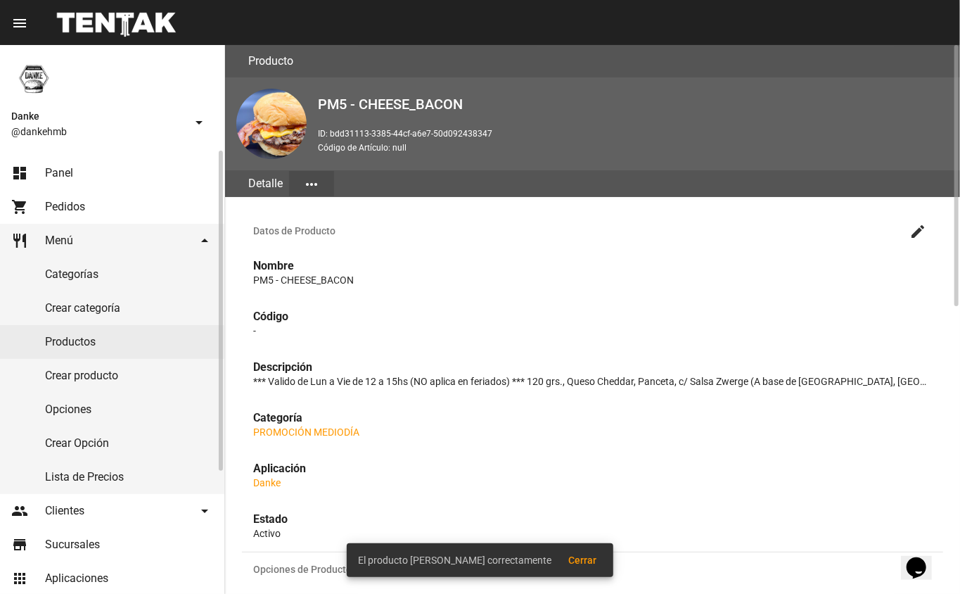
click at [42, 172] on link "dashboard Panel" at bounding box center [112, 173] width 224 height 34
